Goal: Use online tool/utility: Use online tool/utility

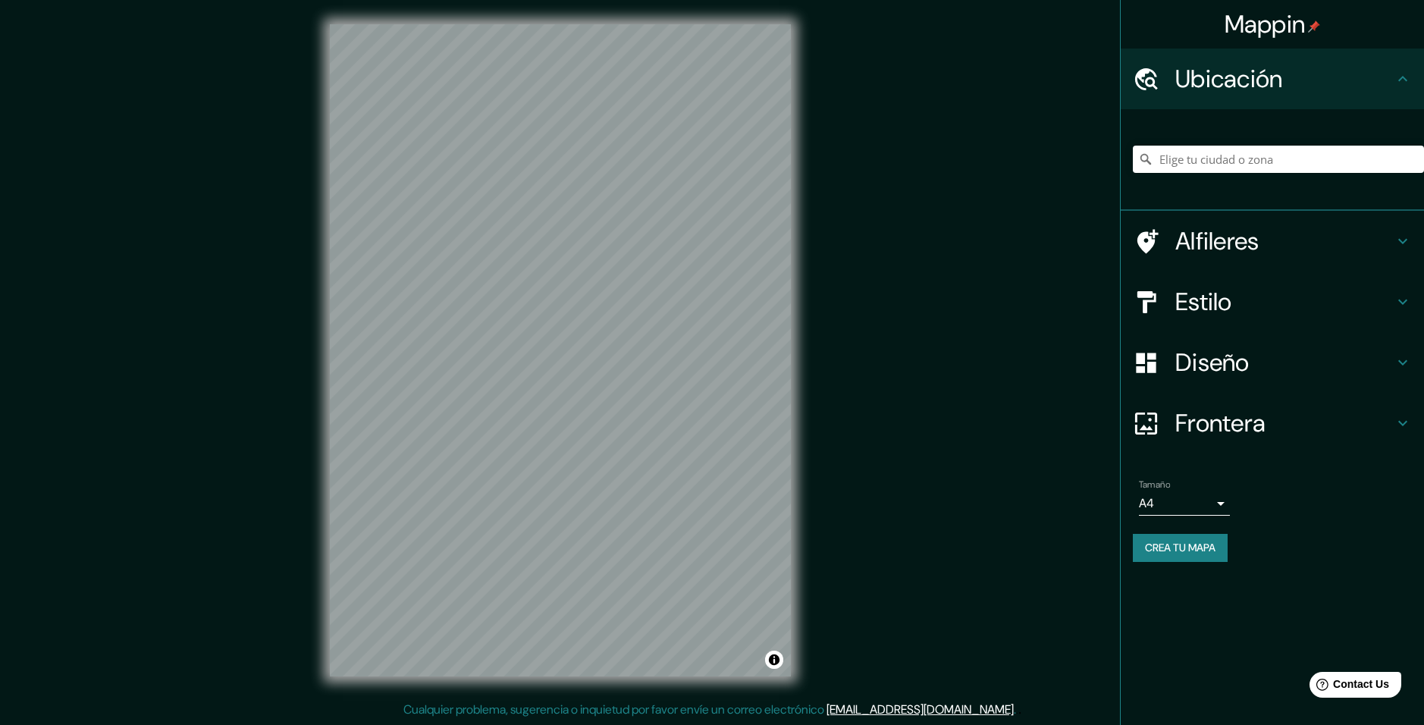
click at [692, 724] on html "Mappin Ubicación Alfileres Estilo Diseño Frontera Elija un borde. Pista : puede…" at bounding box center [712, 362] width 1424 height 725
click at [953, 245] on div "Mappin Ubicación Alfileres Estilo Diseño Frontera Elija un borde. Pista : puede…" at bounding box center [712, 362] width 1424 height 725
click at [315, 406] on div "Caja de mapas © © OpenStreetMap Mejora este mapa" at bounding box center [561, 350] width 510 height 701
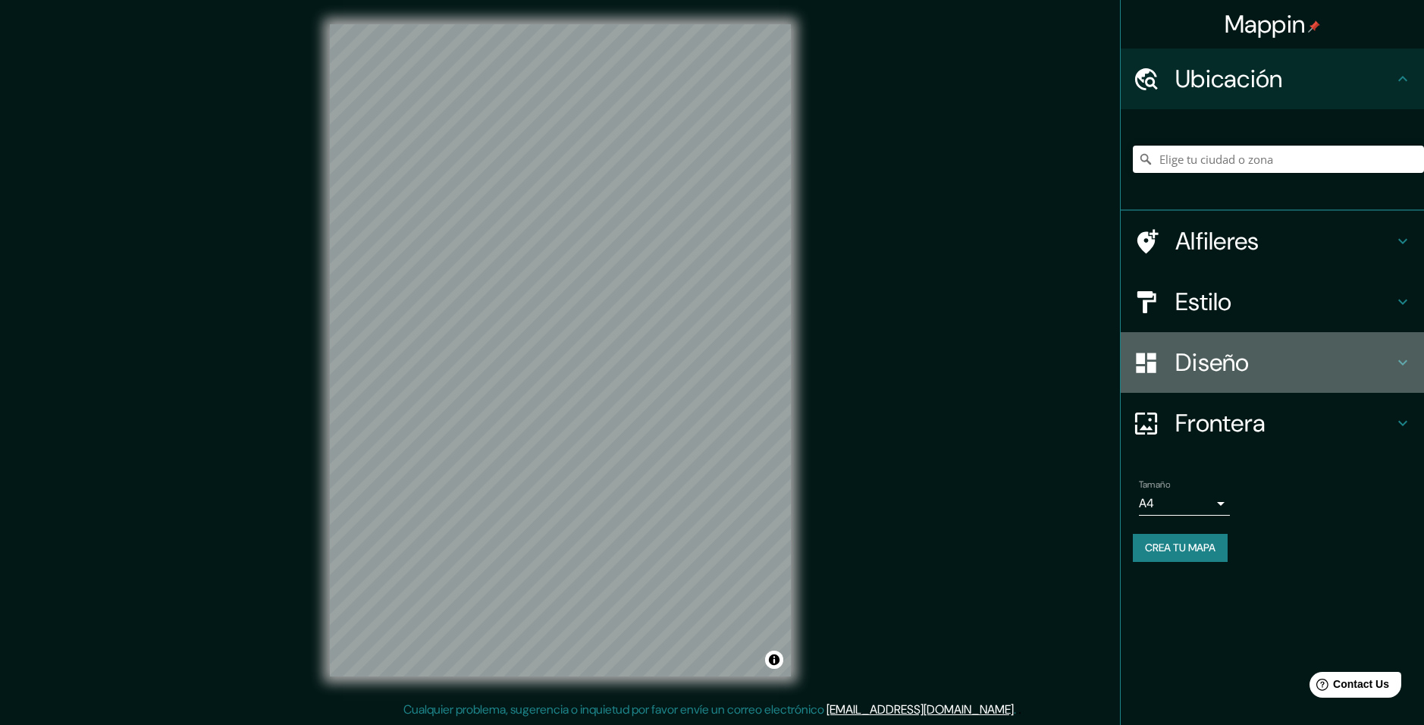
click at [1343, 353] on h4 "Diseño" at bounding box center [1285, 362] width 218 height 30
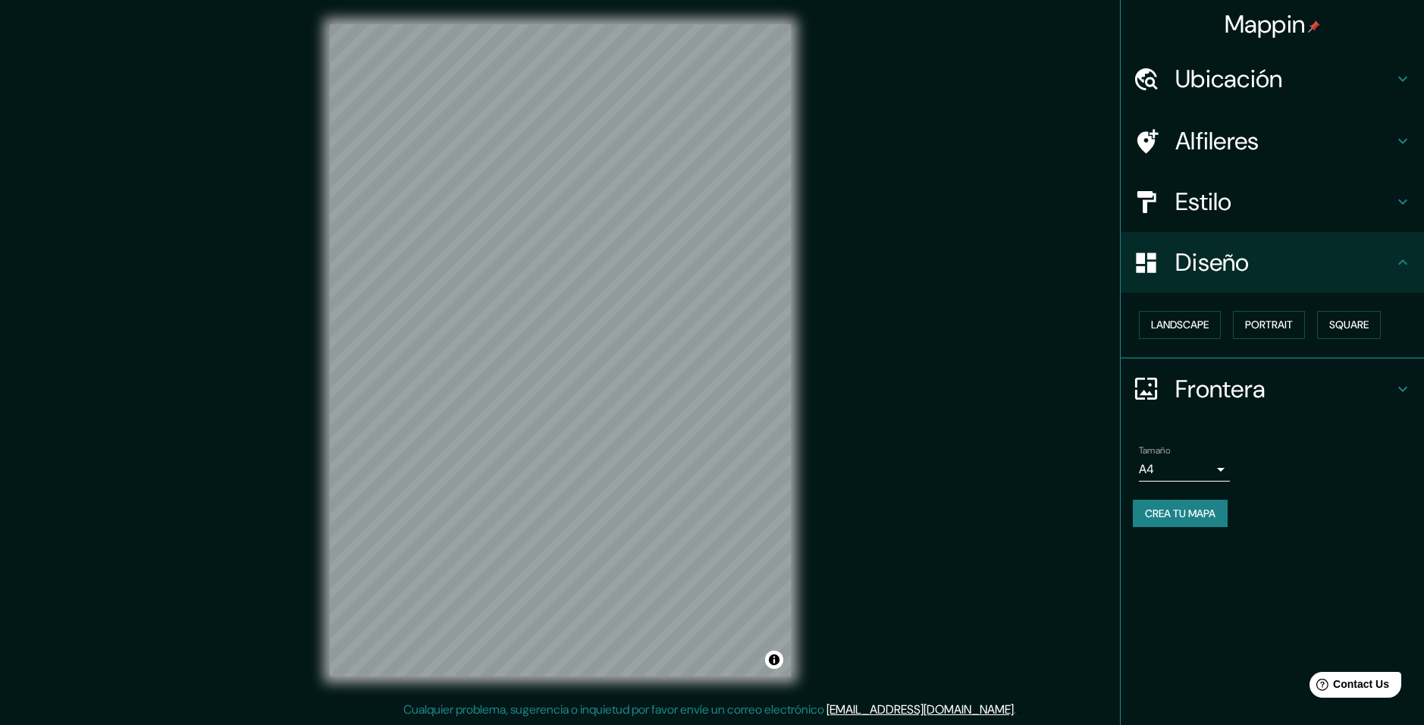
drag, startPoint x: 1367, startPoint y: 269, endPoint x: 1382, endPoint y: 180, distance: 90.8
click at [1369, 267] on h4 "Diseño" at bounding box center [1285, 262] width 218 height 30
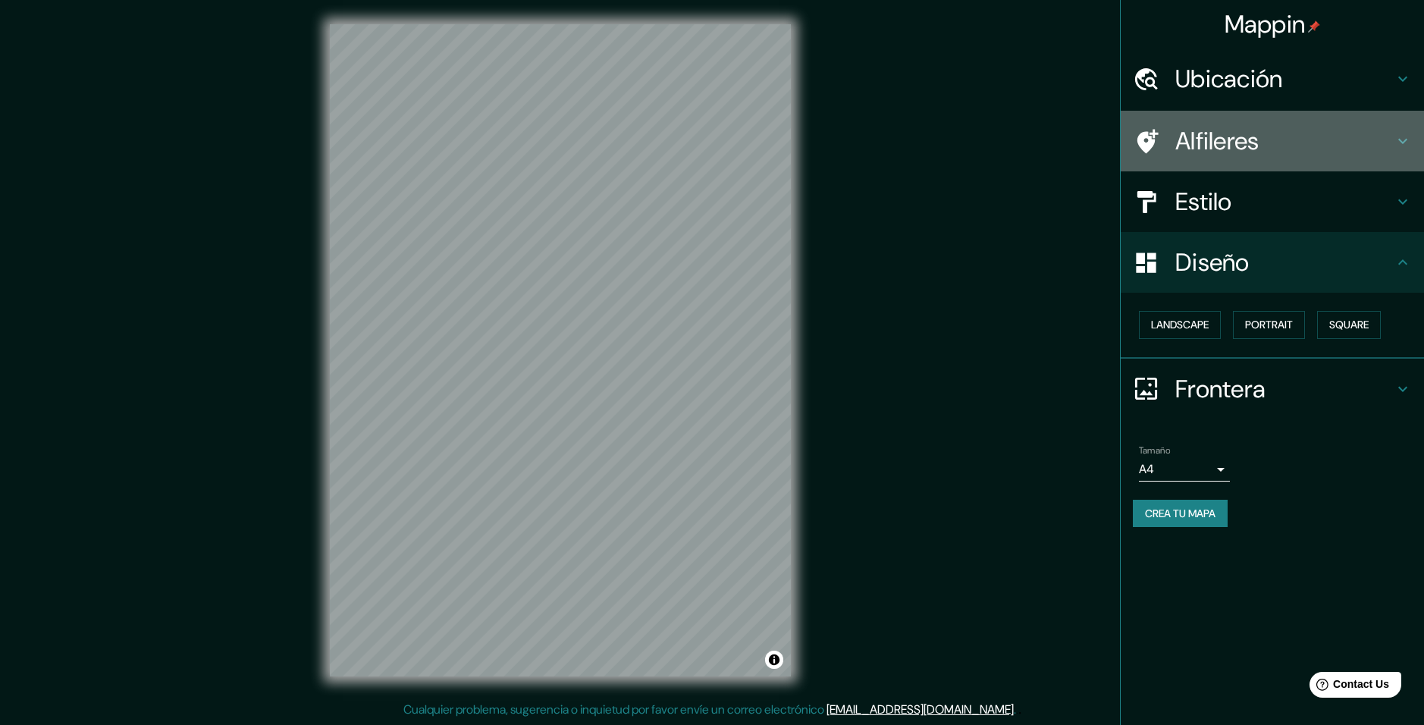
click at [1369, 151] on h4 "Alfileres" at bounding box center [1285, 141] width 218 height 30
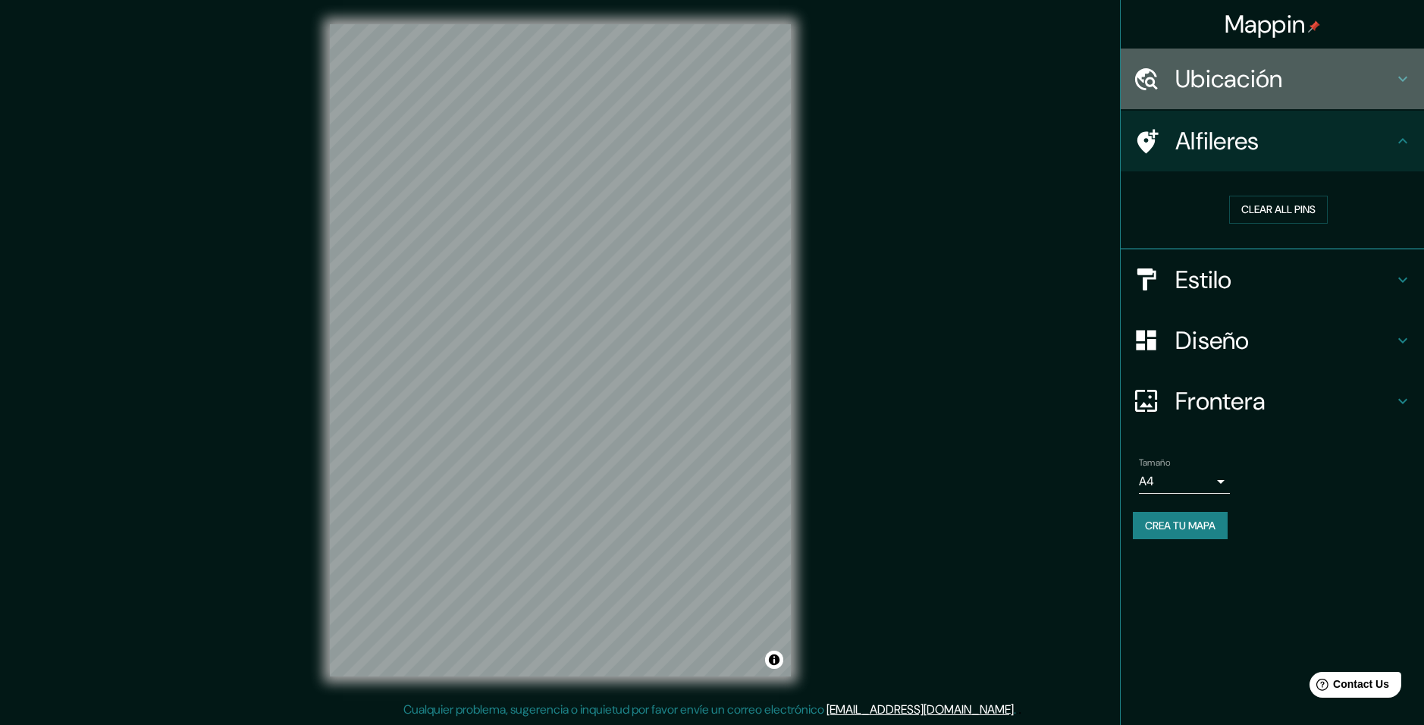
click at [1398, 75] on icon at bounding box center [1403, 79] width 18 height 18
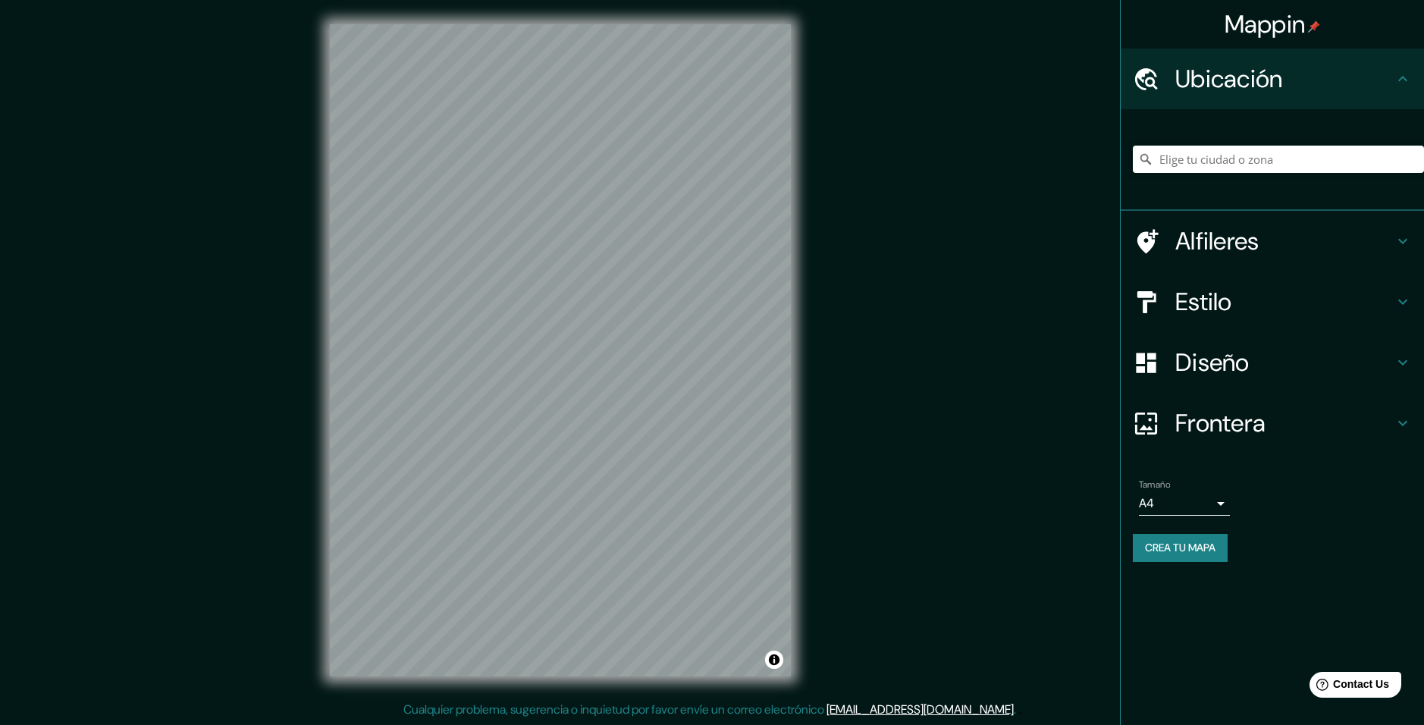
click at [1368, 87] on h4 "Ubicación" at bounding box center [1285, 79] width 218 height 30
click at [1291, 302] on h4 "Estilo" at bounding box center [1285, 302] width 218 height 30
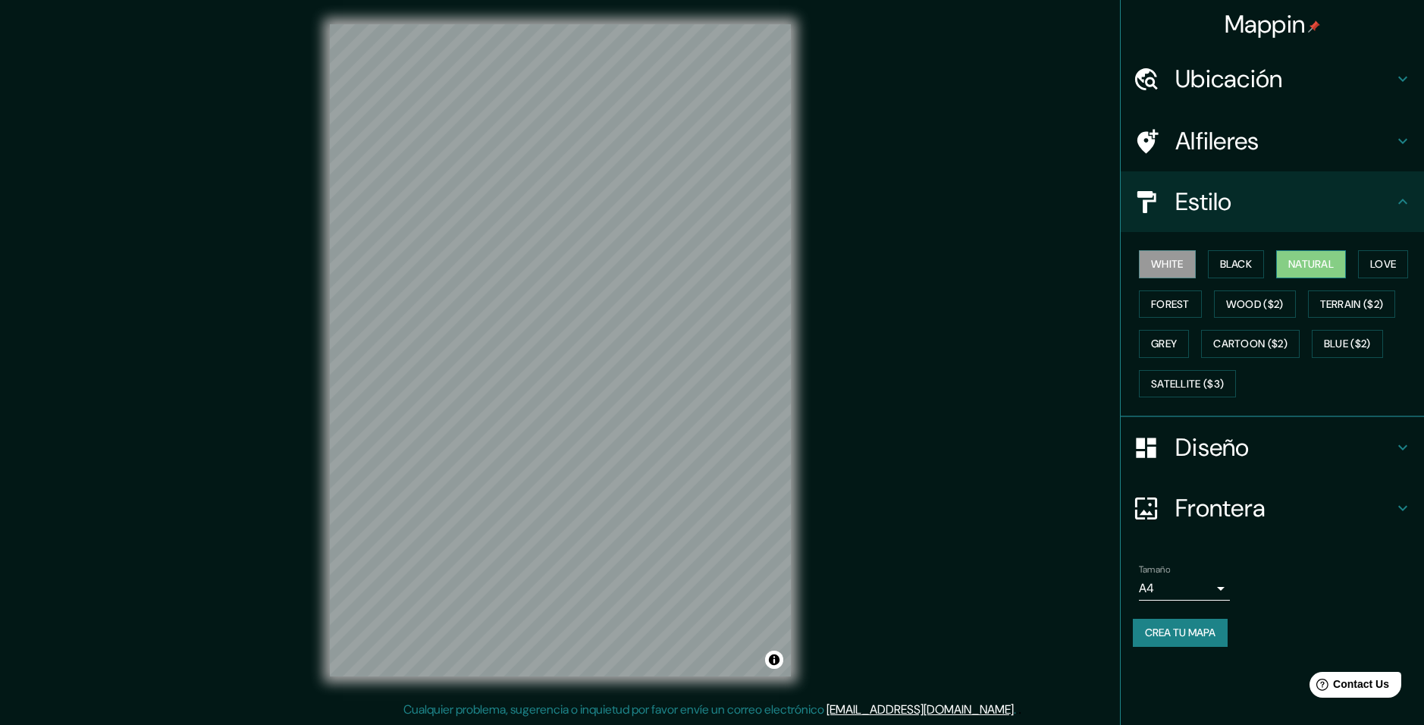
click at [1302, 265] on button "Natural" at bounding box center [1311, 264] width 70 height 28
